Goal: Transaction & Acquisition: Purchase product/service

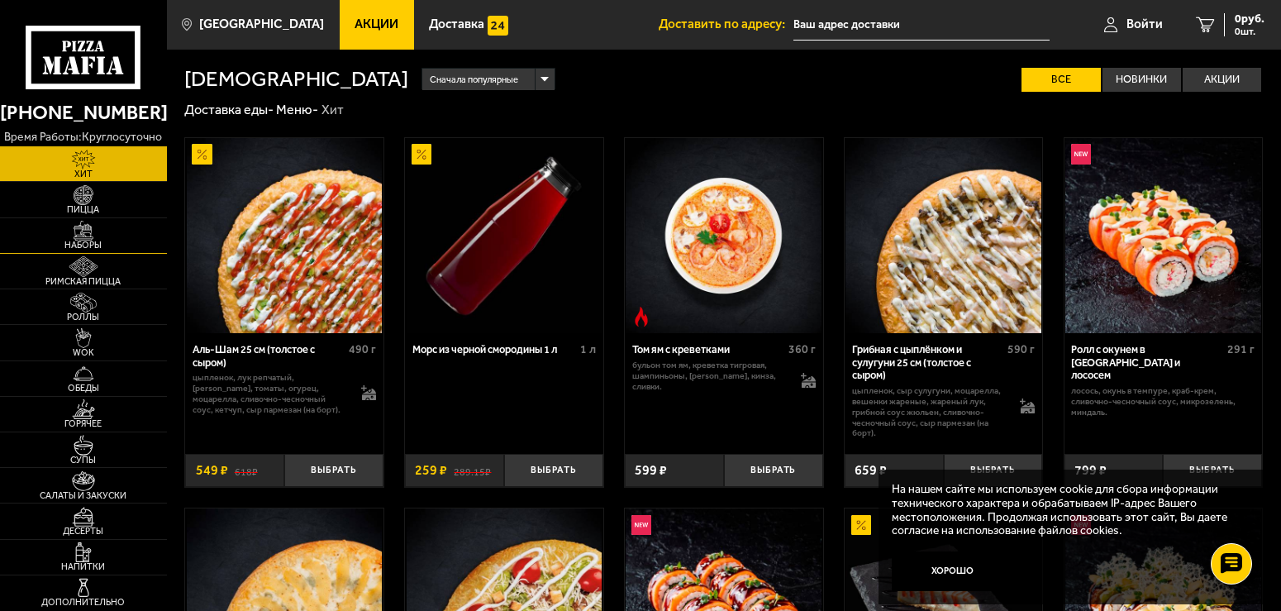
click at [93, 243] on span "Наборы" at bounding box center [83, 245] width 167 height 9
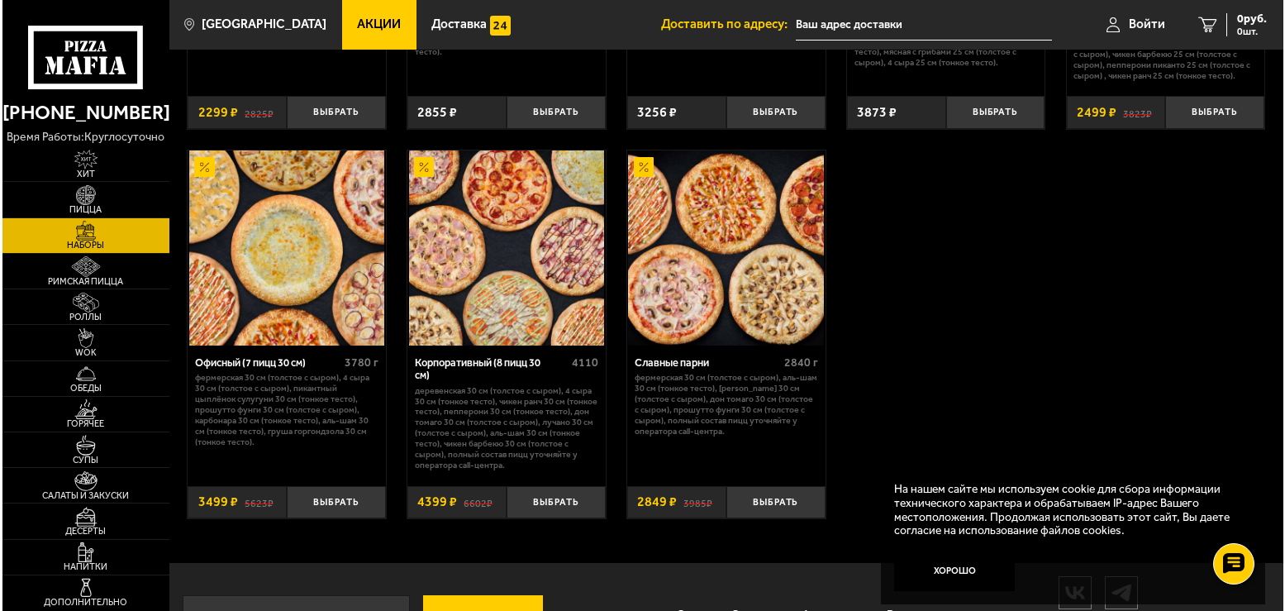
scroll to position [1984, 0]
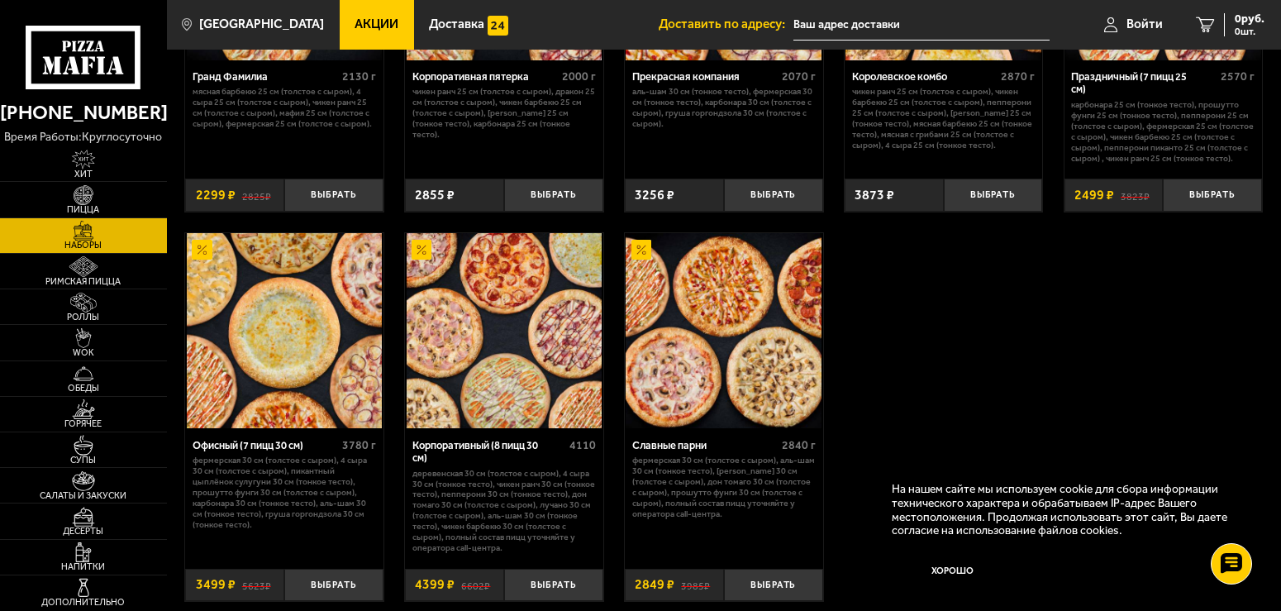
click at [274, 393] on img at bounding box center [285, 331] width 196 height 196
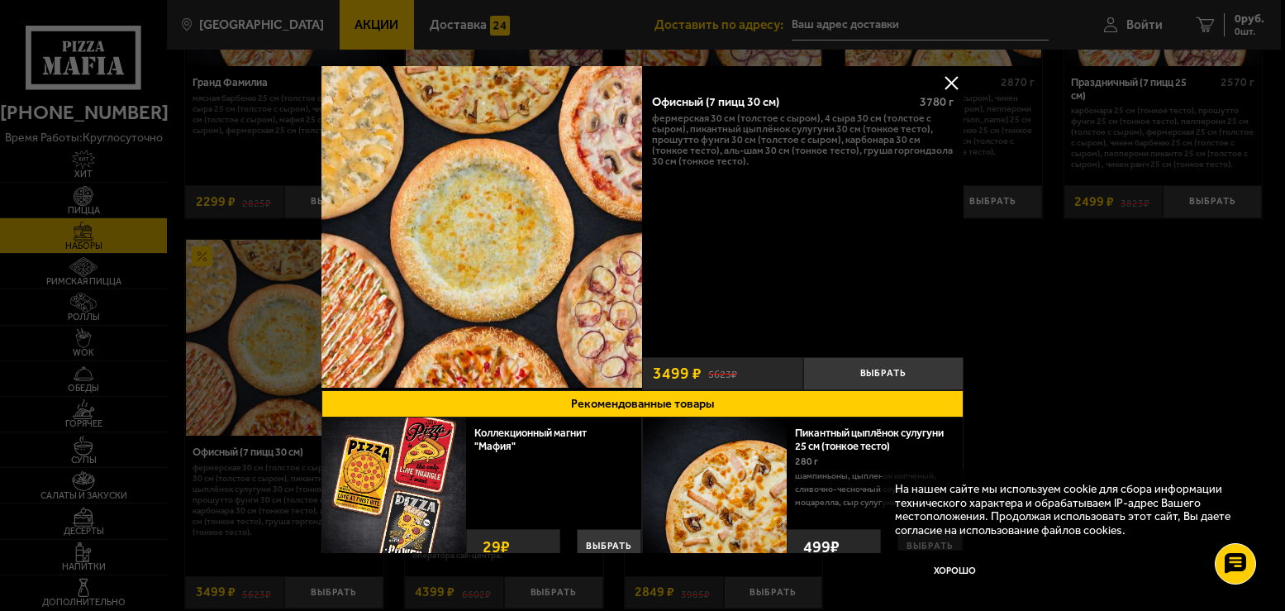
click at [949, 83] on button at bounding box center [951, 82] width 25 height 25
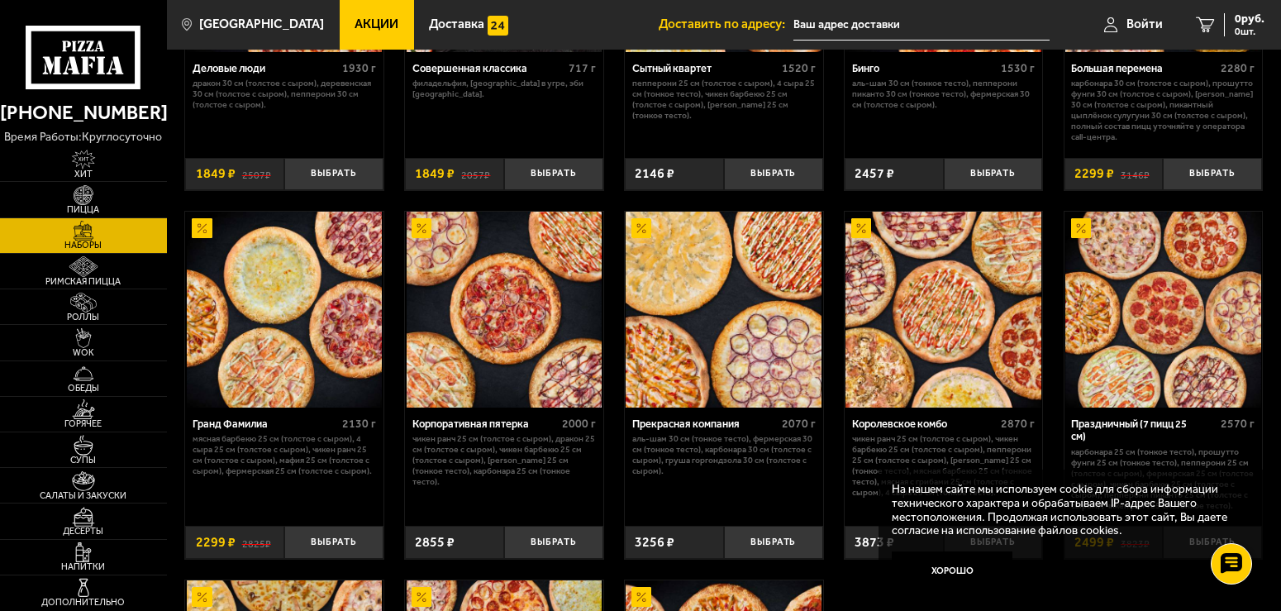
scroll to position [1389, 0]
